Goal: Task Accomplishment & Management: Complete application form

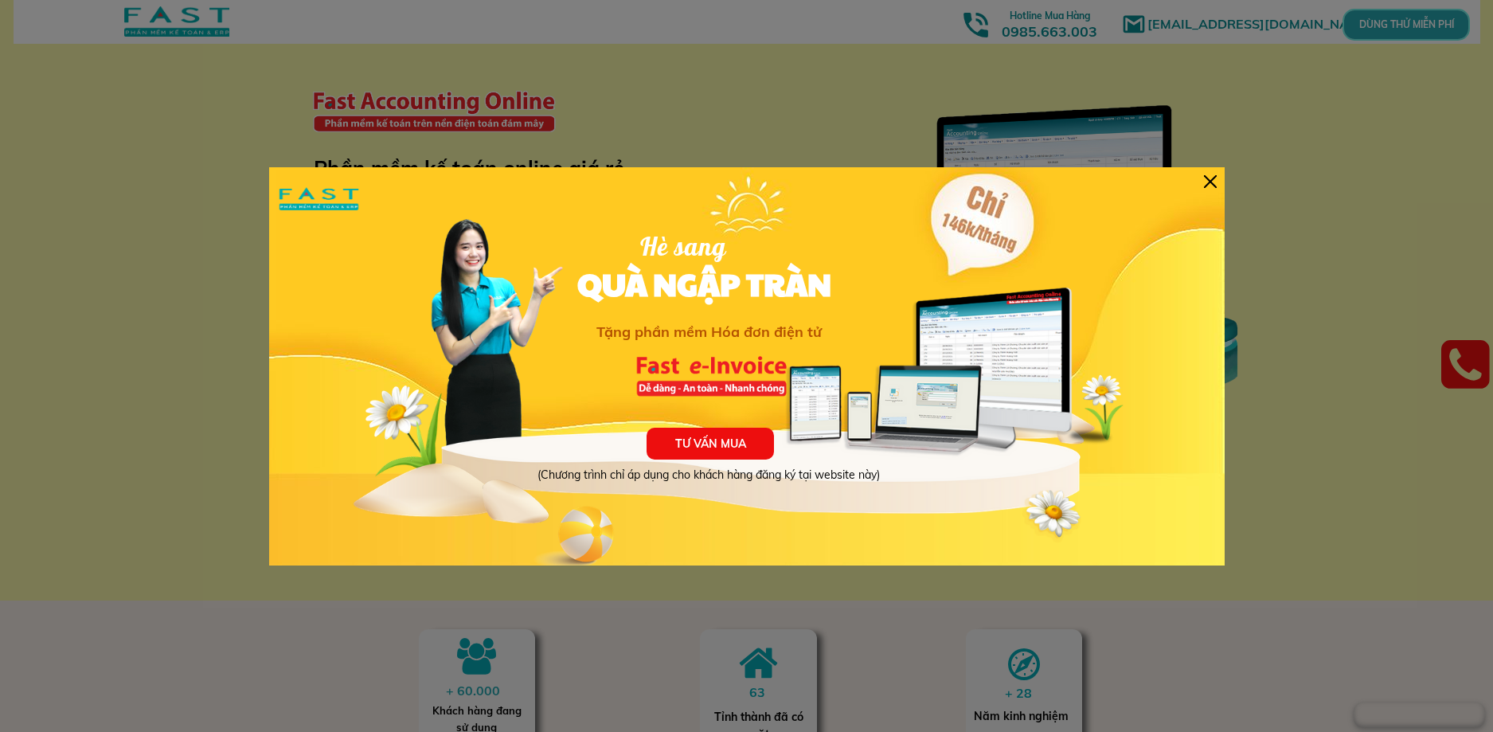
click at [1206, 178] on div at bounding box center [1210, 181] width 13 height 13
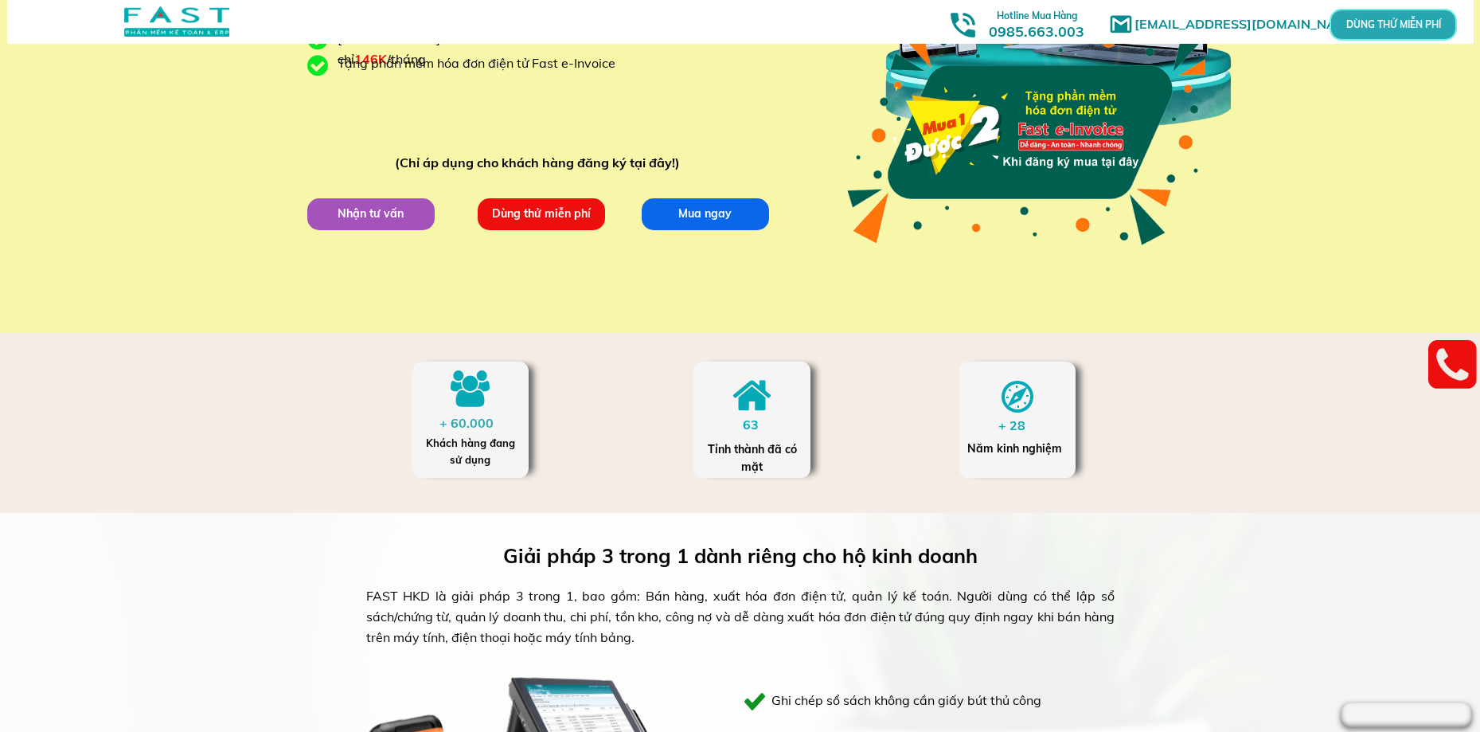
scroll to position [239, 0]
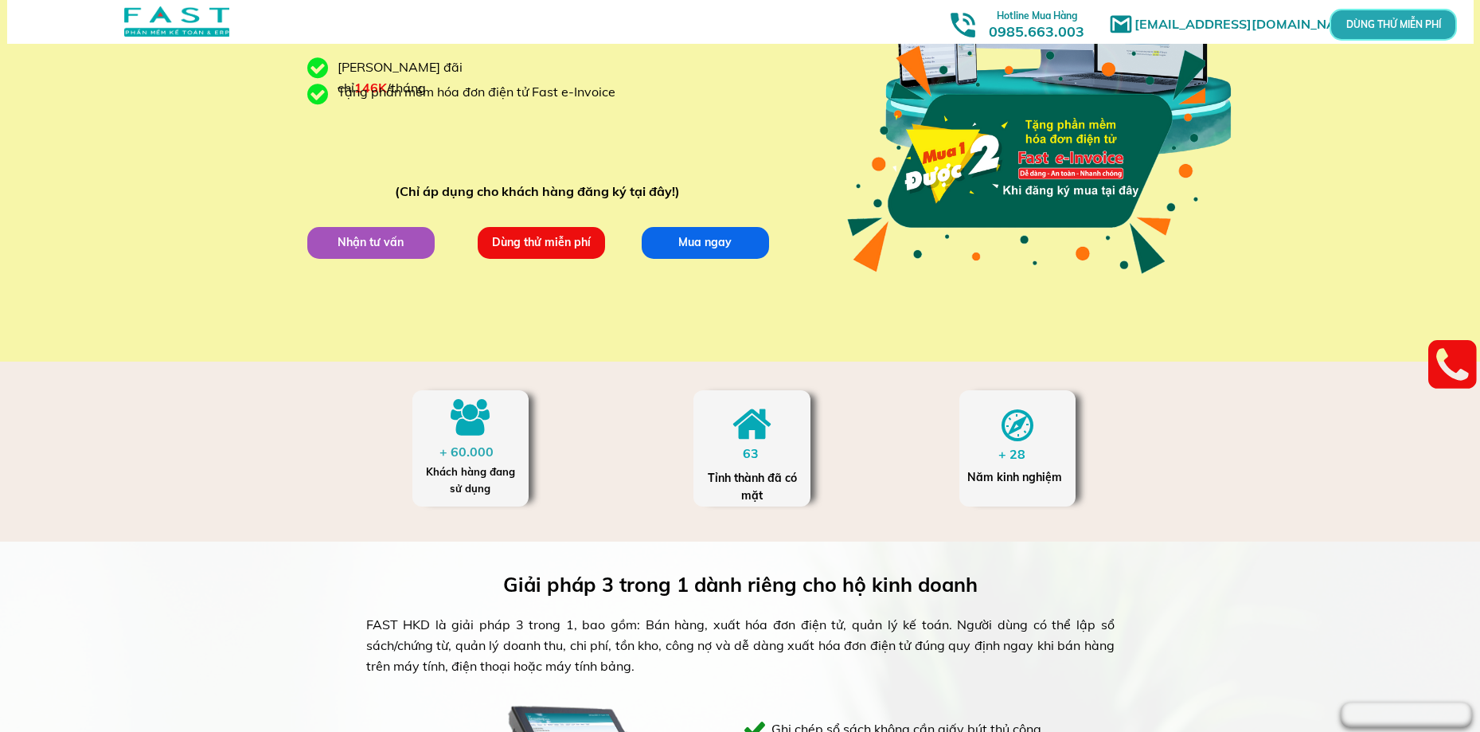
click at [373, 240] on p "Nhận tư vấn" at bounding box center [370, 242] width 127 height 32
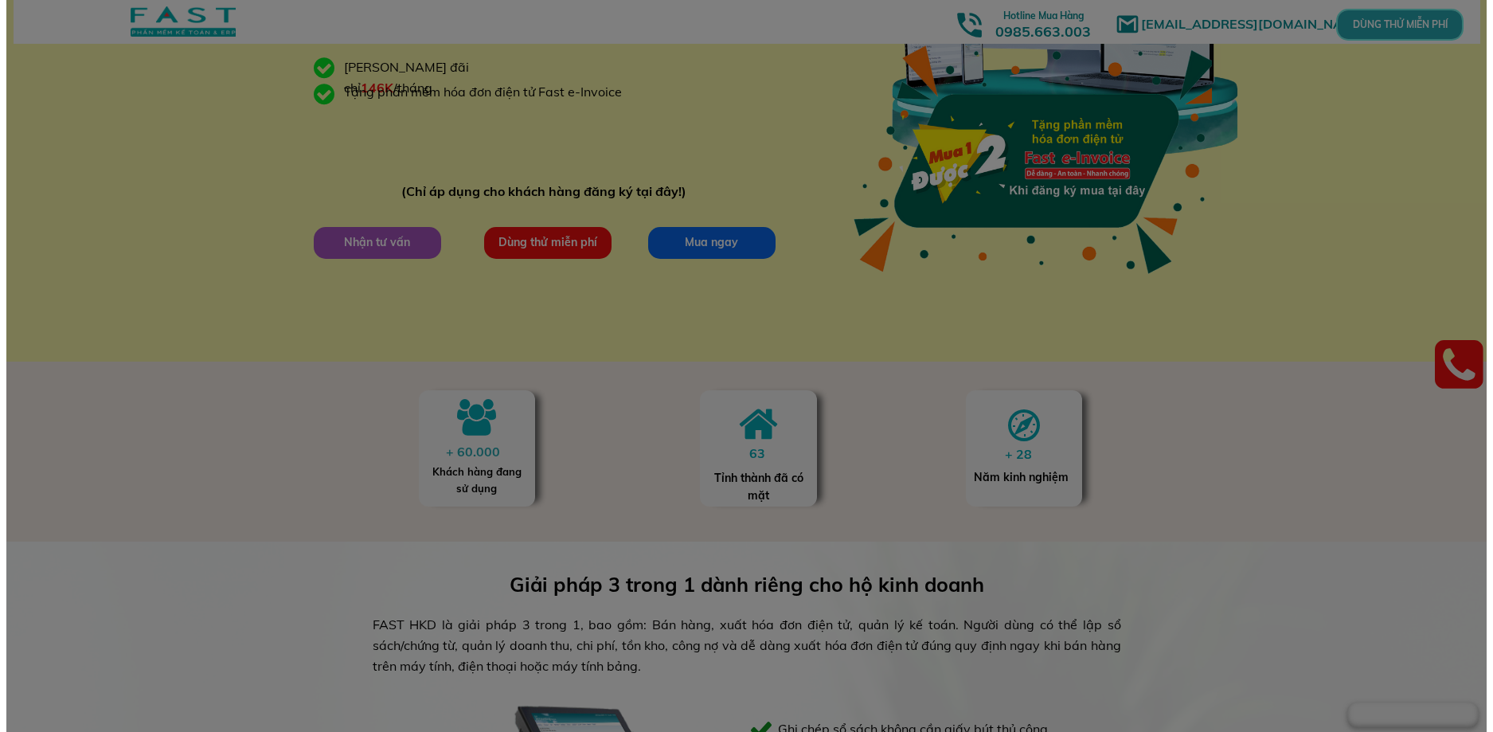
scroll to position [0, 0]
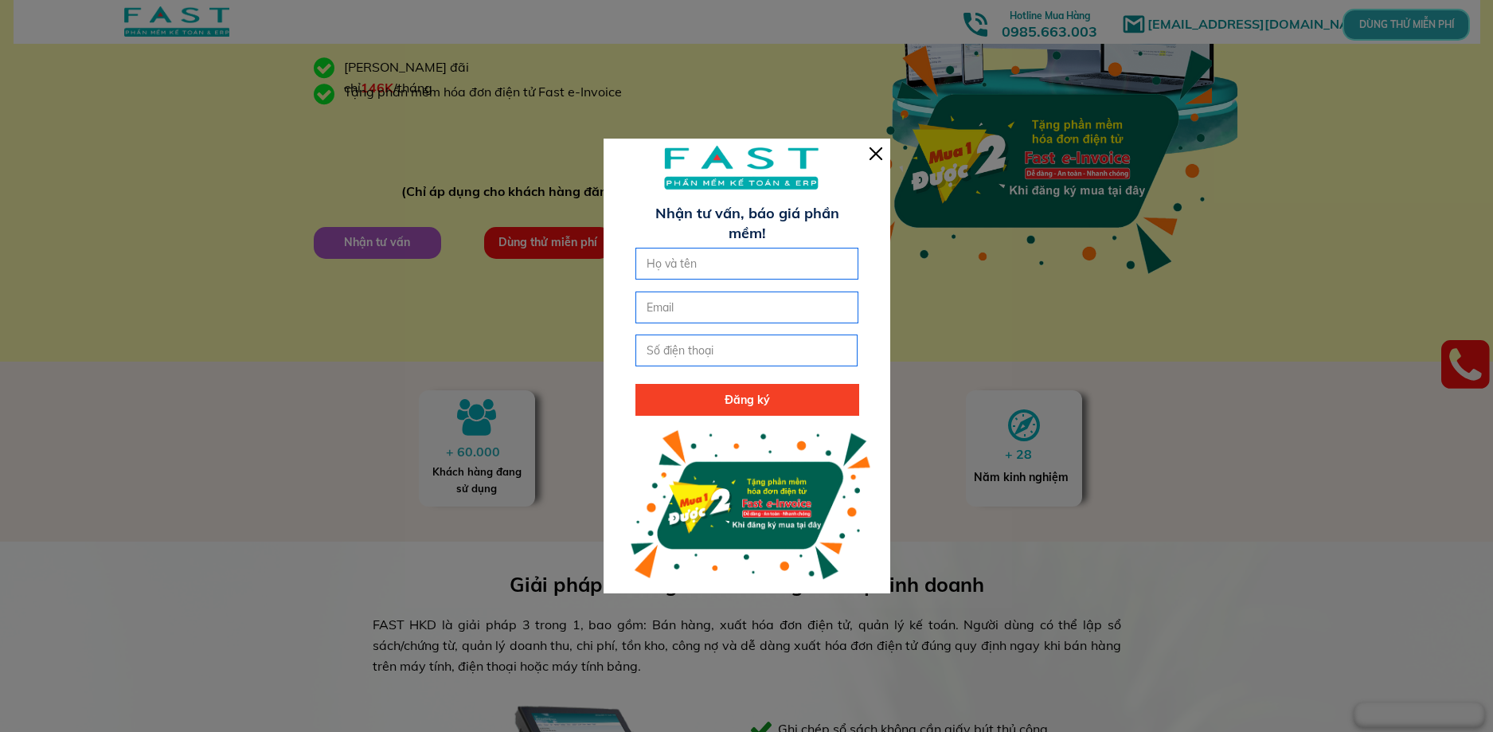
click at [660, 260] on input "text" at bounding box center [746, 263] width 209 height 30
type input "b"
type input "[PERSON_NAME]"
click at [657, 306] on input "email" at bounding box center [746, 307] width 209 height 30
type input "i"
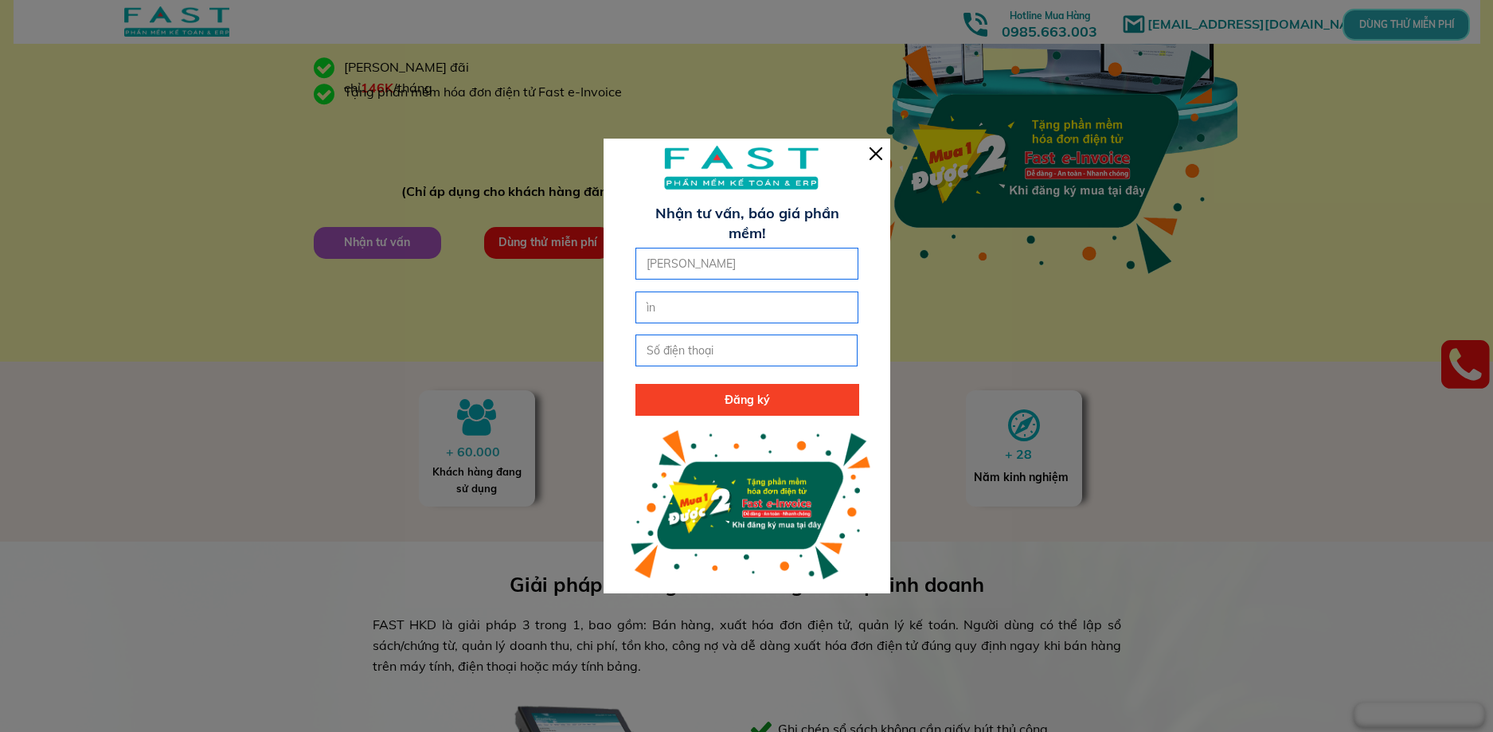
type input "ì"
type input "[EMAIL_ADDRESS][DOMAIN_NAME]"
click at [660, 339] on input "tel" at bounding box center [746, 350] width 209 height 30
type input "0943031588"
click at [674, 402] on p "Đăng ký" at bounding box center [746, 400] width 223 height 32
